Goal: Task Accomplishment & Management: Manage account settings

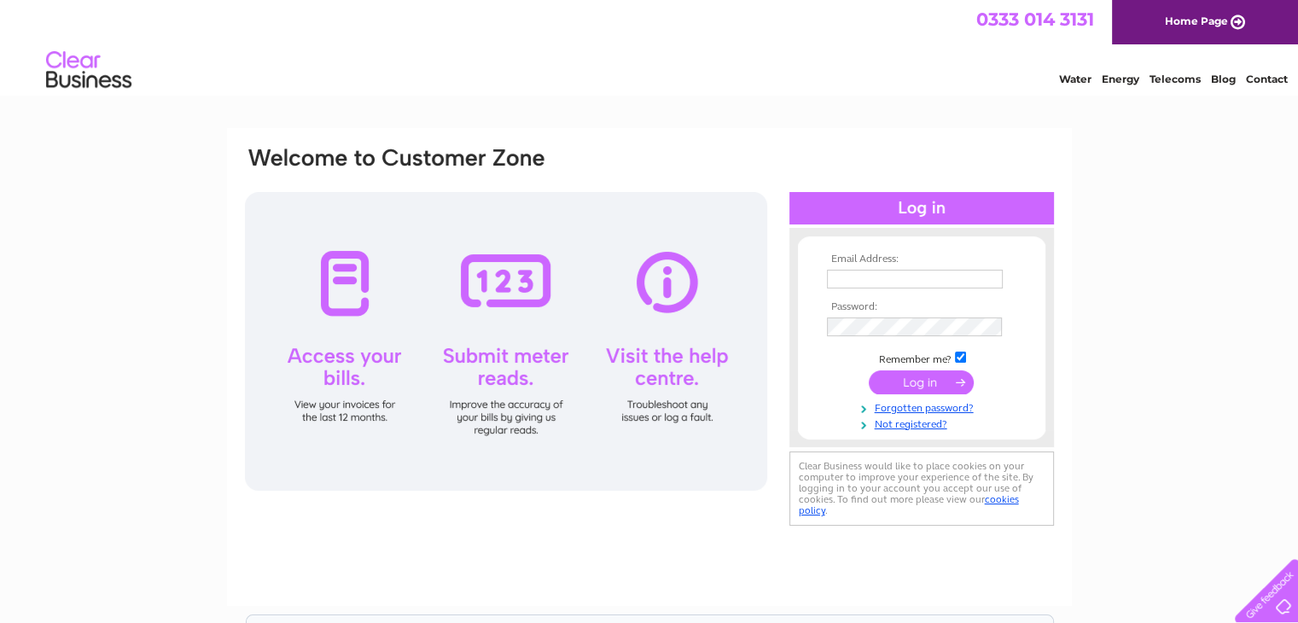
type input "cargillcoldstream@gmail.com"
click at [909, 385] on input "submit" at bounding box center [921, 382] width 105 height 24
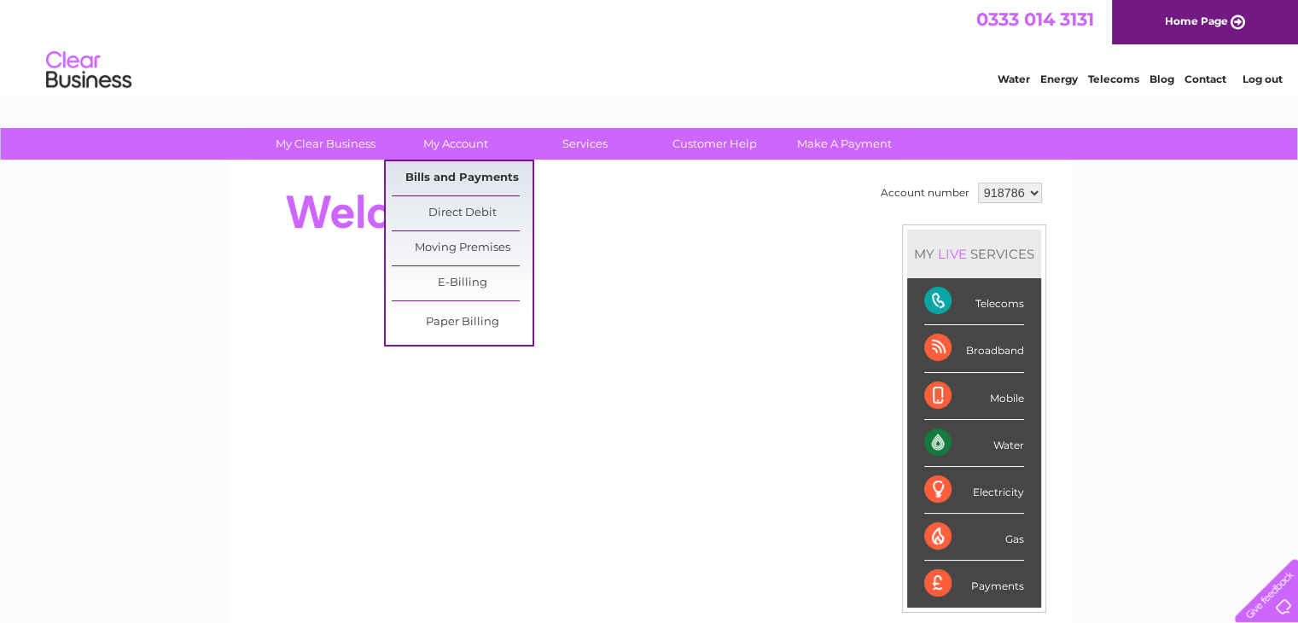
click at [444, 173] on link "Bills and Payments" at bounding box center [462, 178] width 141 height 34
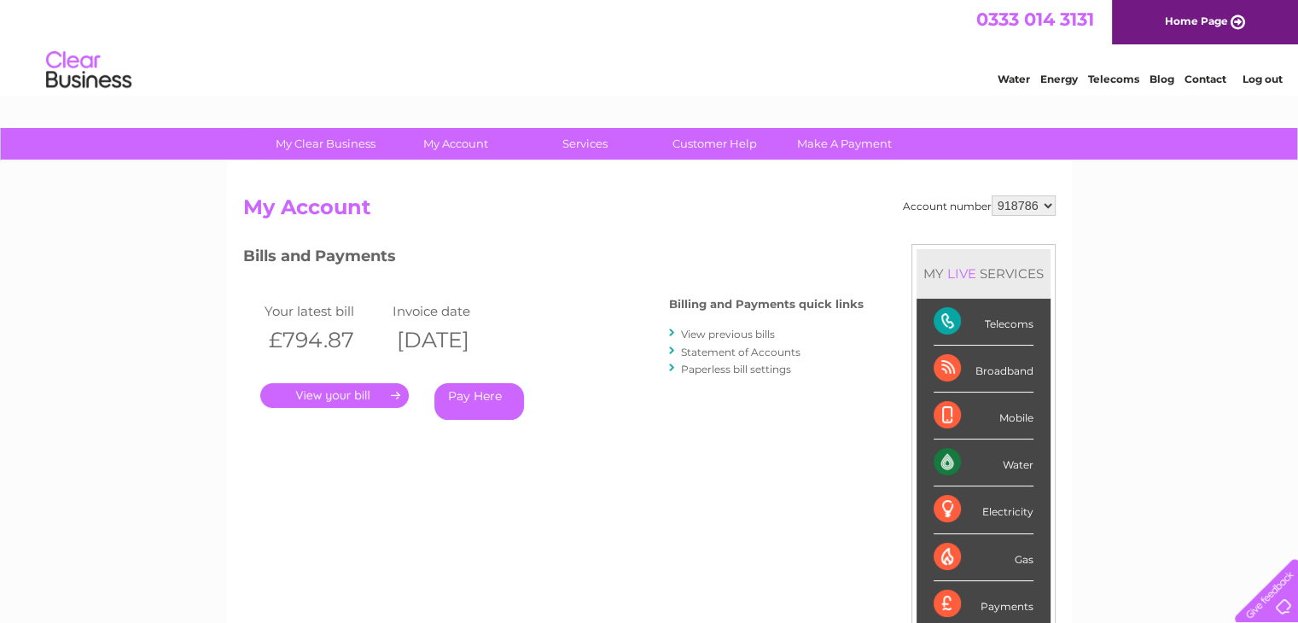
click at [329, 390] on link "." at bounding box center [334, 395] width 149 height 25
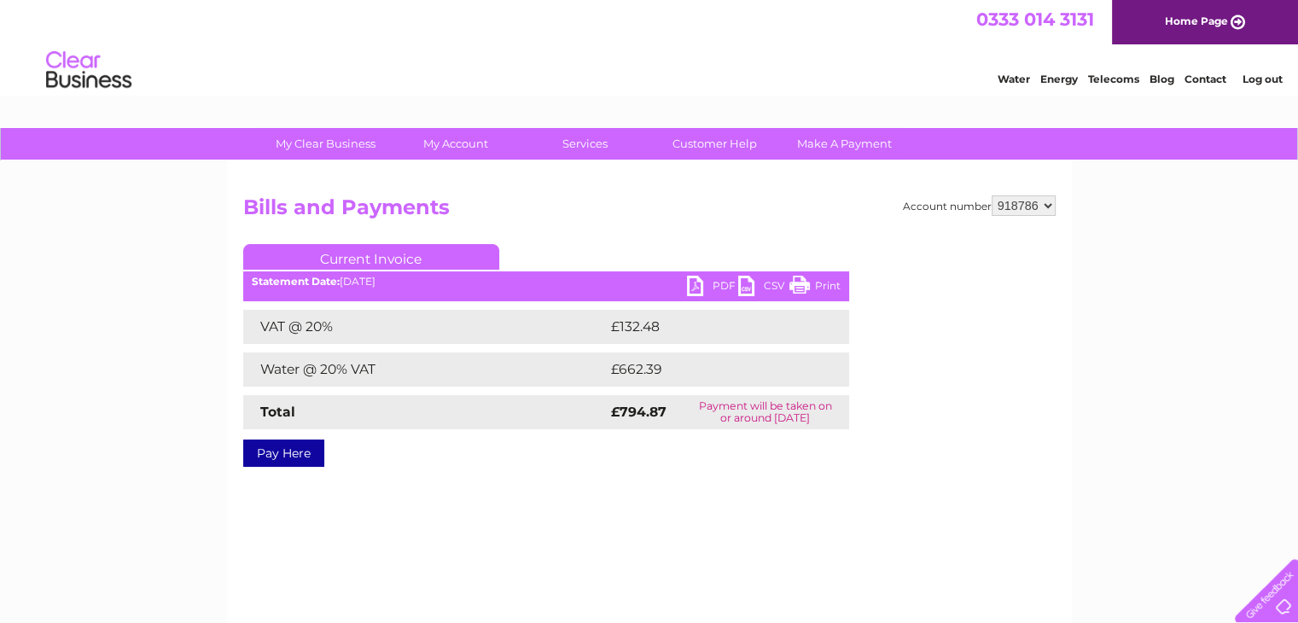
click at [713, 284] on link "PDF" at bounding box center [712, 288] width 51 height 25
